Goal: Navigation & Orientation: Find specific page/section

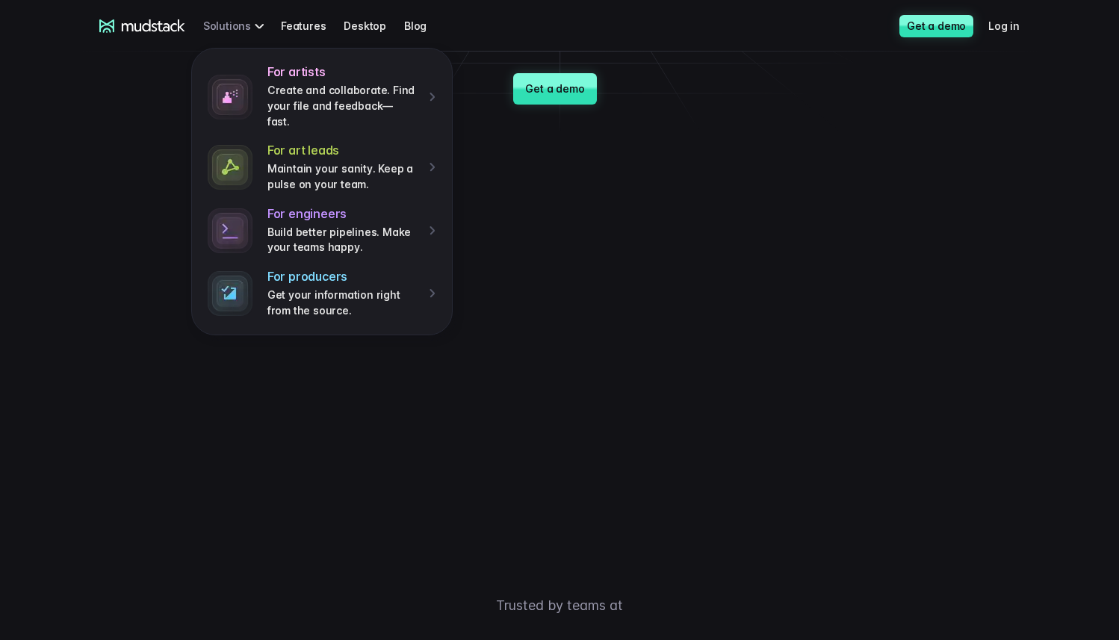
scroll to position [170, 0]
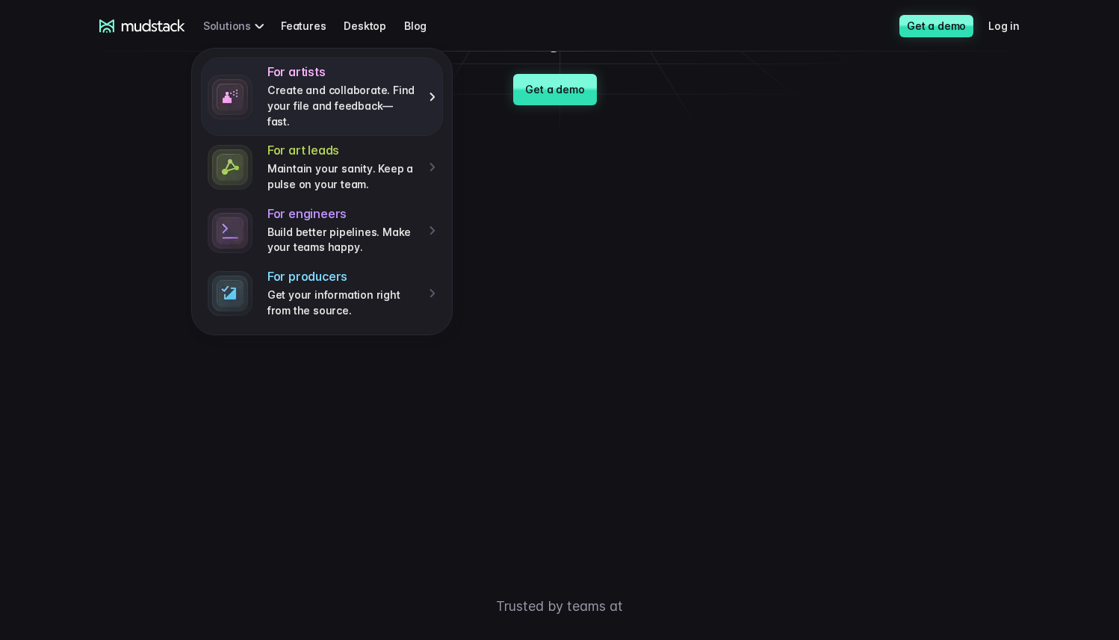
click at [370, 86] on p "Create and collaborate. Find your file and feedback— fast." at bounding box center [342, 106] width 151 height 46
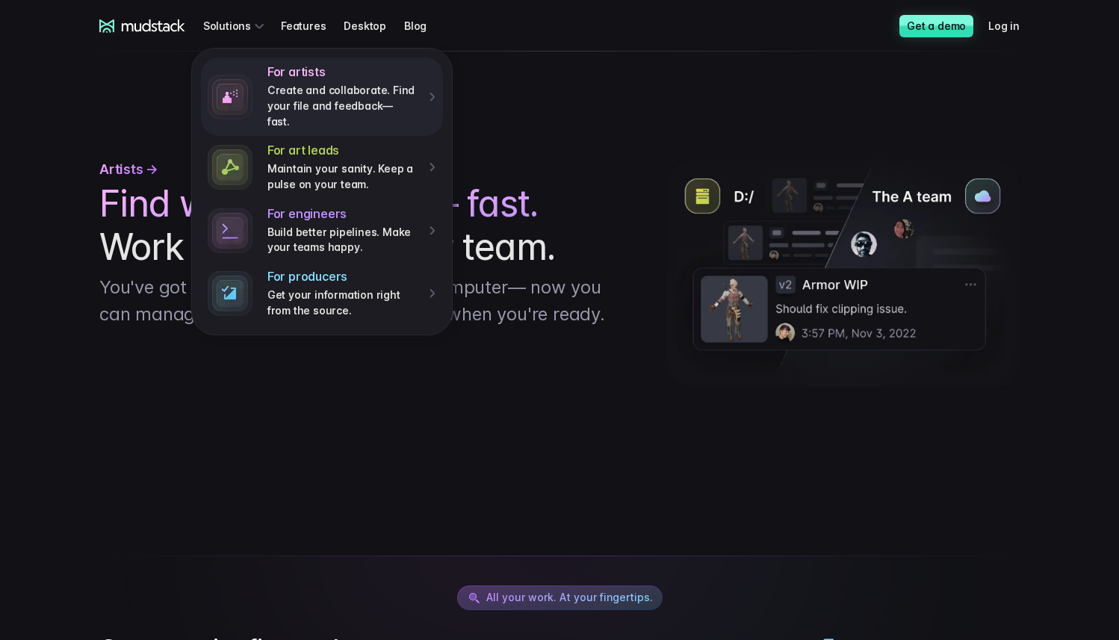
click at [140, 28] on icon at bounding box center [154, 25] width 64 height 12
